Goal: Use online tool/utility: Utilize a website feature to perform a specific function

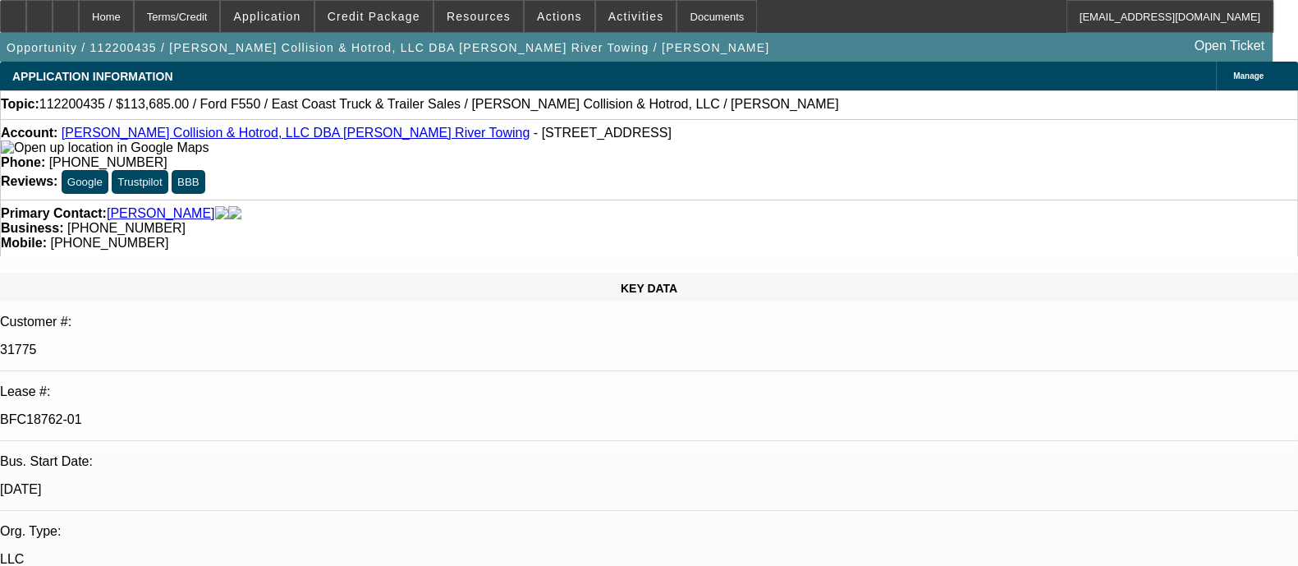
select select "0"
select select "2"
select select "0.1"
select select "4"
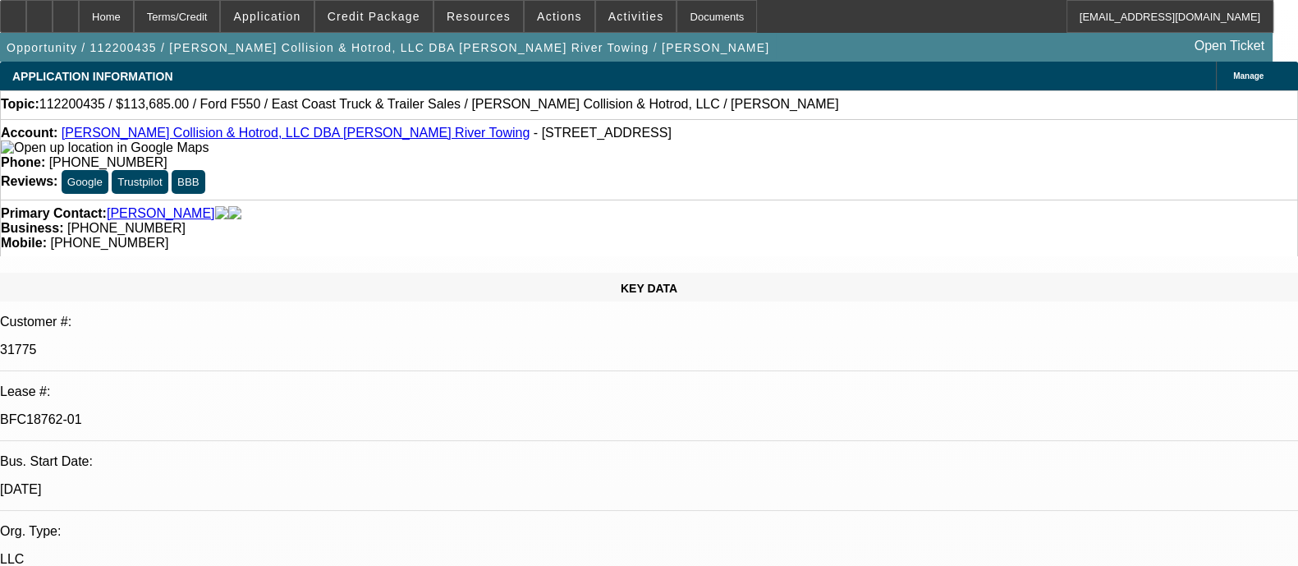
select select "0"
select select "2"
select select "0.1"
select select "4"
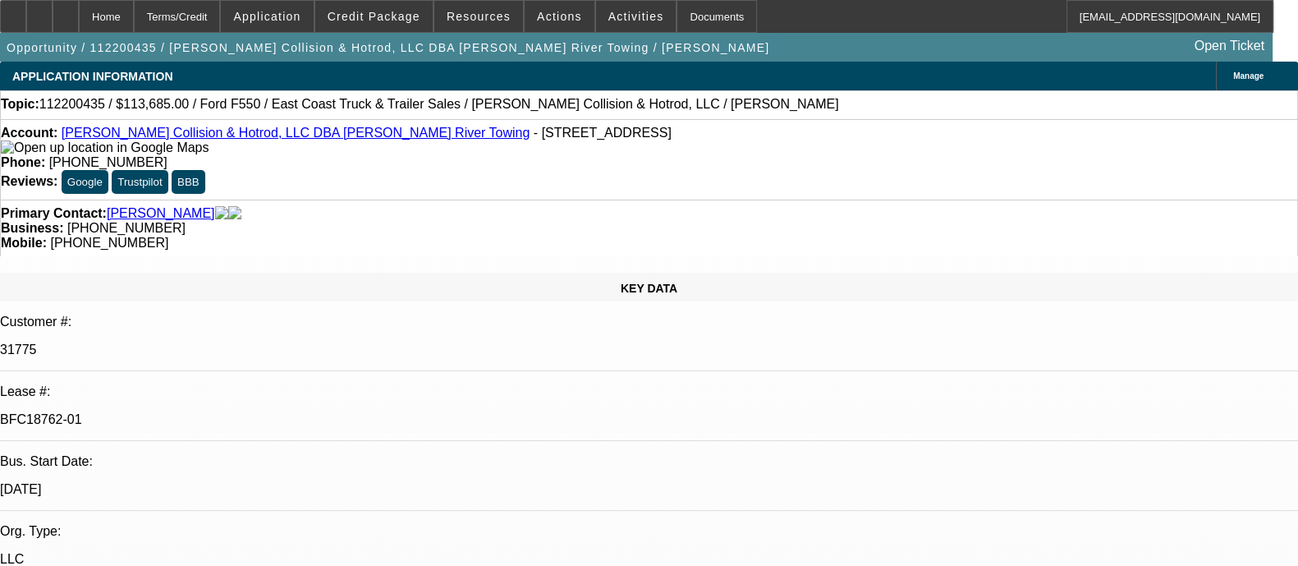
select select "0"
select select "2"
select select "0.1"
select select "4"
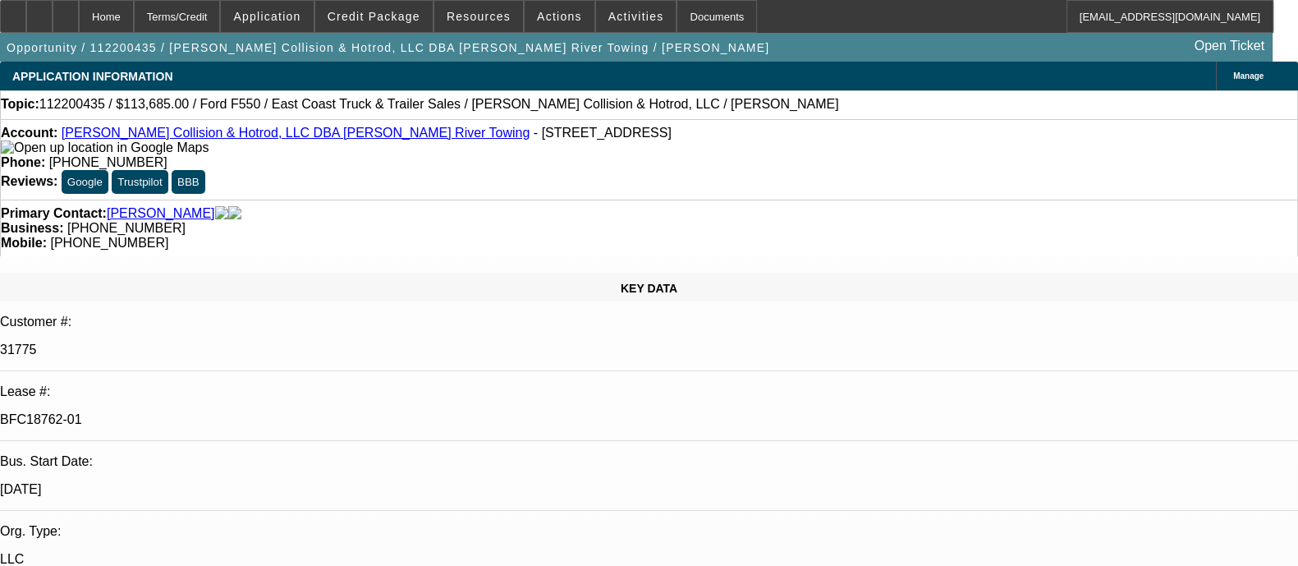
select select "0"
select select "2"
select select "0.1"
select select "4"
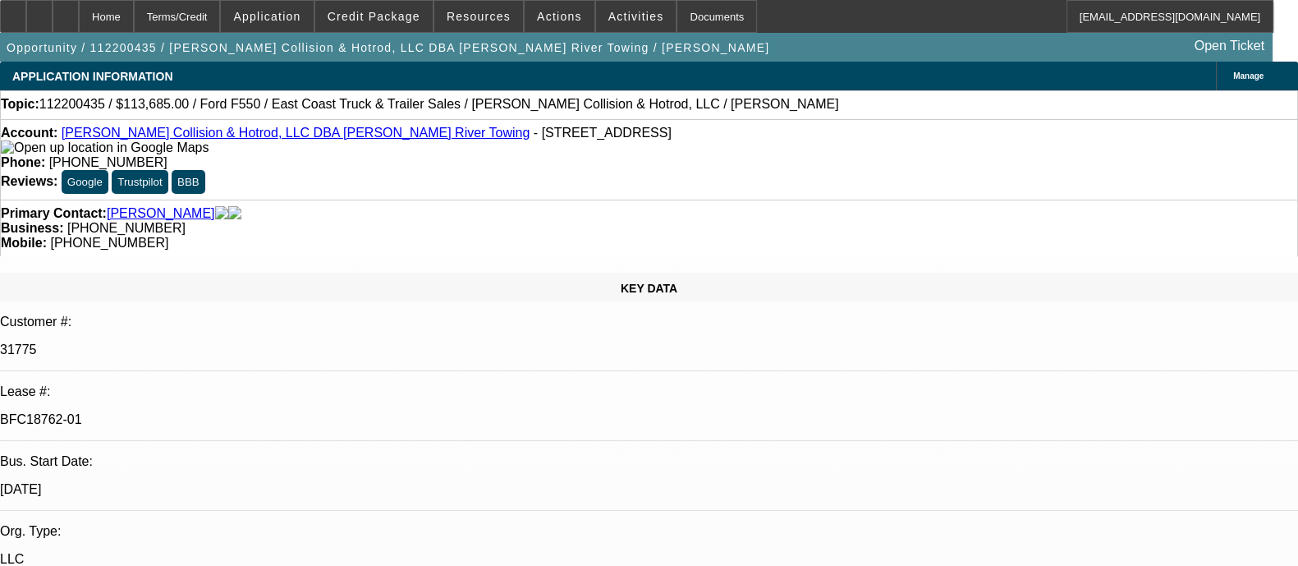
click at [185, 273] on div "KEY DATA" at bounding box center [649, 287] width 1298 height 29
click at [183, 342] on p "31775" at bounding box center [649, 349] width 1298 height 15
copy p "31775"
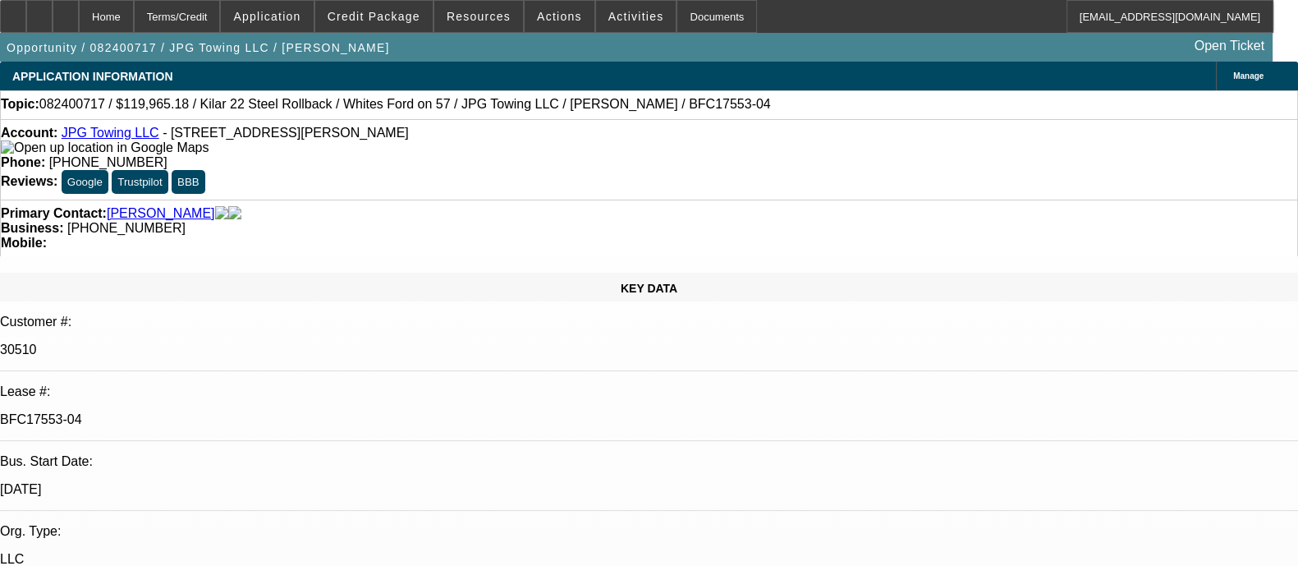
select select "0"
select select "3"
select select "0"
select select "6"
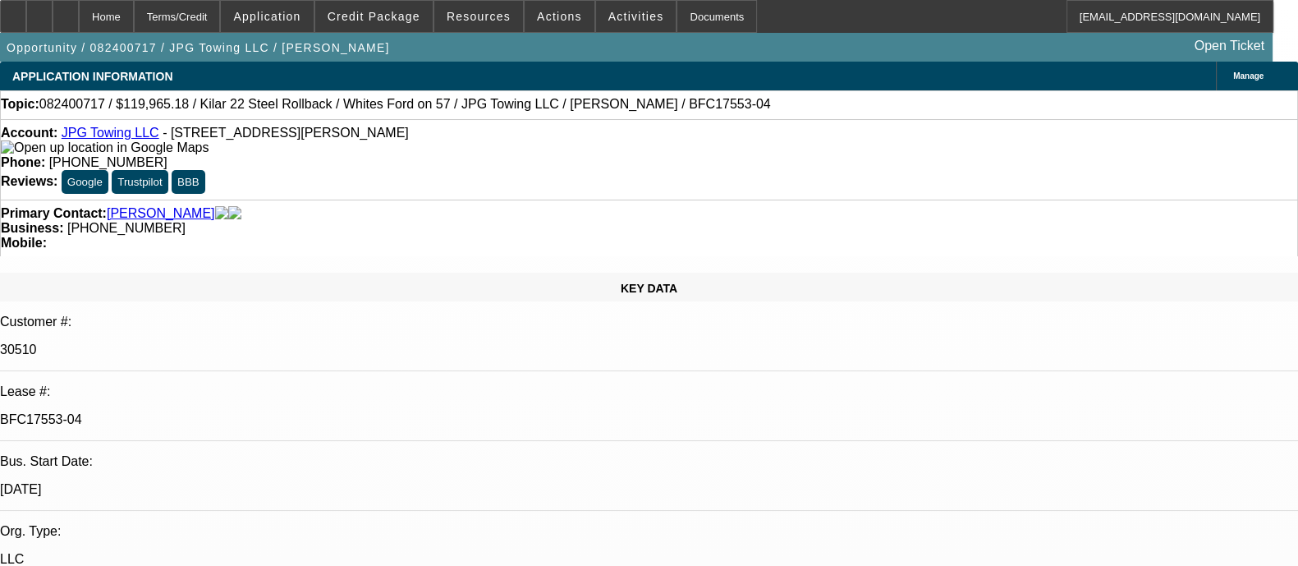
select select "0"
select select "6"
select select "0"
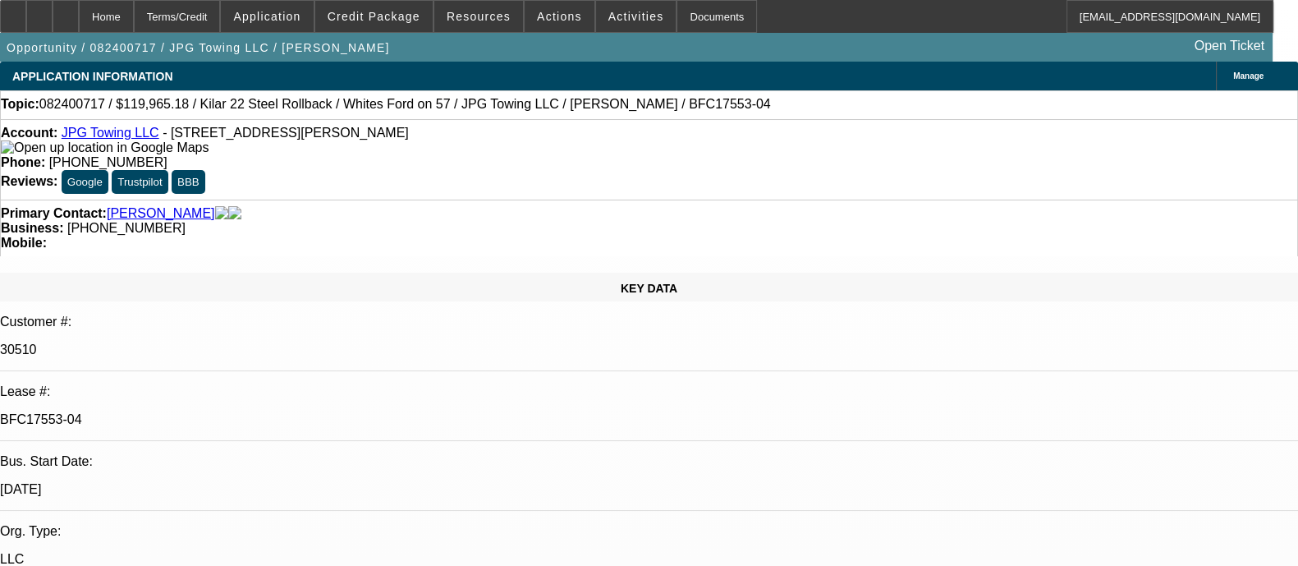
select select "0"
select select "6"
select select "0"
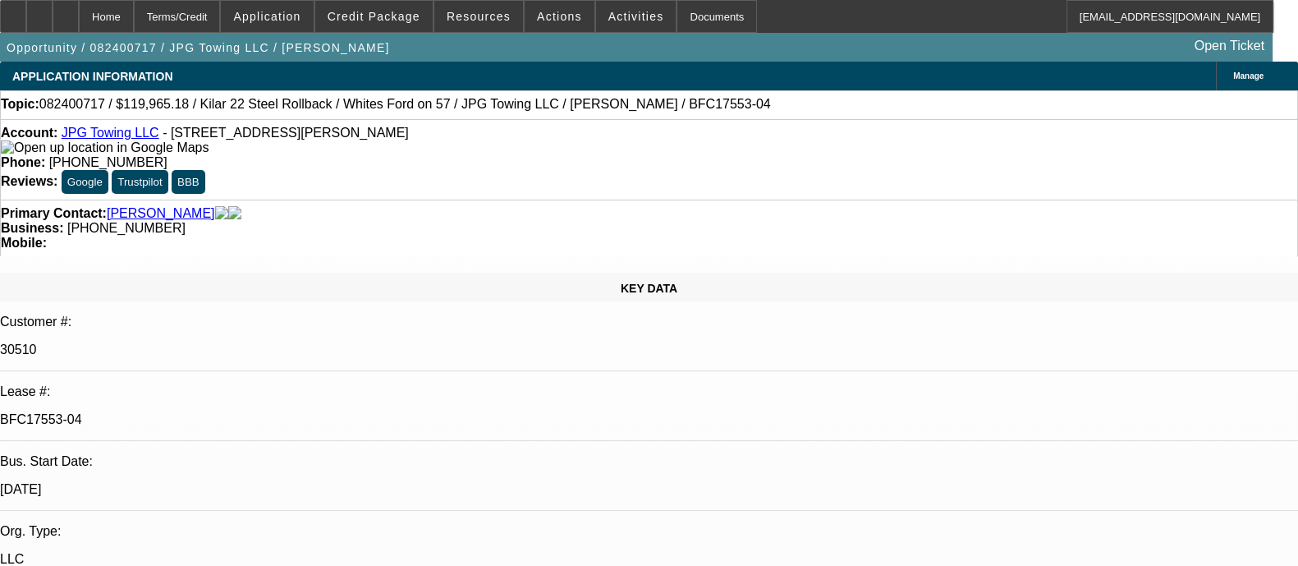
select select "0"
select select "6"
click at [180, 342] on p "30510" at bounding box center [649, 349] width 1298 height 15
copy p "30510"
